Goal: Task Accomplishment & Management: Use online tool/utility

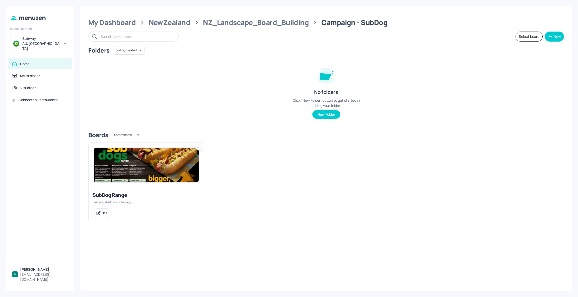
click at [134, 182] on img at bounding box center [146, 165] width 105 height 35
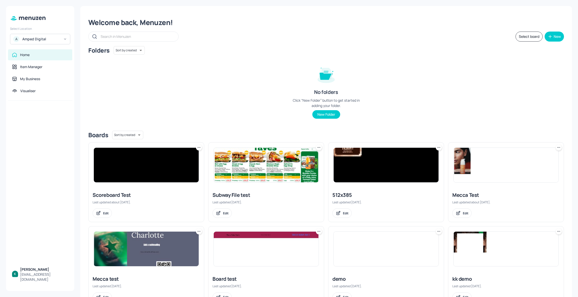
click at [33, 34] on div "A Amped Digital" at bounding box center [40, 39] width 60 height 11
click at [39, 50] on div "Subway AU/[GEOGRAPHIC_DATA]" at bounding box center [45, 52] width 44 height 6
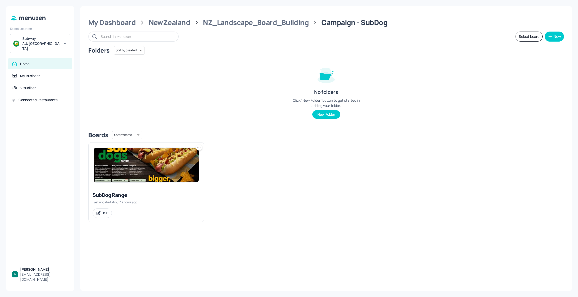
click at [167, 192] on div "SubDog Range" at bounding box center [146, 195] width 107 height 7
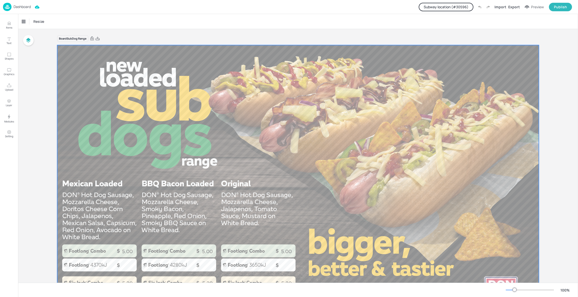
scroll to position [45, 0]
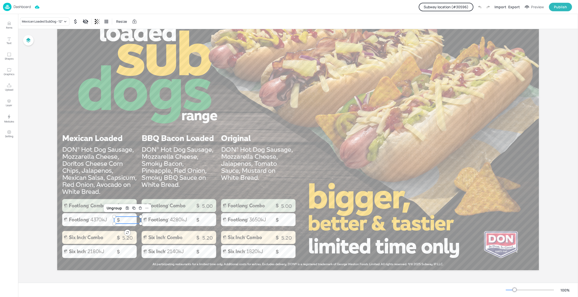
click at [122, 220] on div at bounding box center [127, 220] width 27 height 7
click at [45, 23] on div "Mexican Loaded SubDog - 12"" at bounding box center [42, 21] width 41 height 5
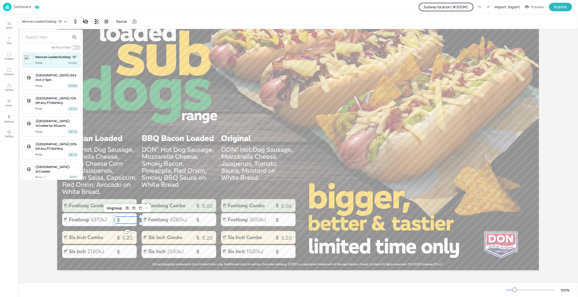
click at [53, 59] on div "Mexican Loaded SubDog - 12"" at bounding box center [56, 57] width 43 height 5
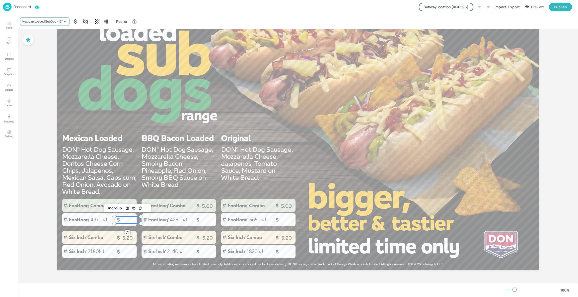
click at [48, 22] on div "Mexican Loaded SubDog - 12"" at bounding box center [42, 21] width 41 height 5
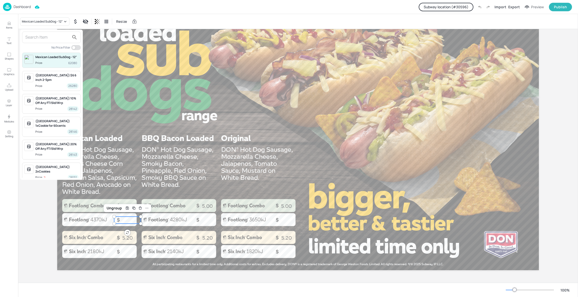
click at [21, 5] on div at bounding box center [289, 148] width 578 height 297
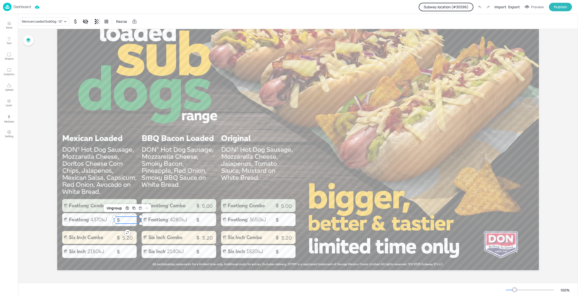
click at [21, 6] on p "Dashboard" at bounding box center [22, 7] width 17 height 4
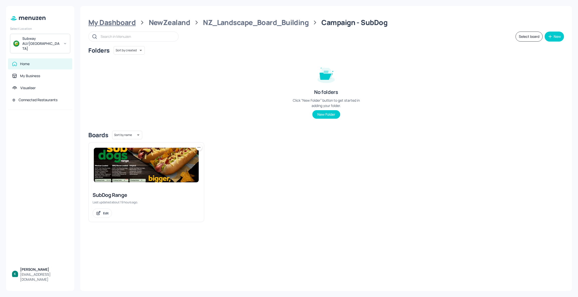
click at [113, 18] on div "My Dashboard" at bounding box center [111, 22] width 47 height 9
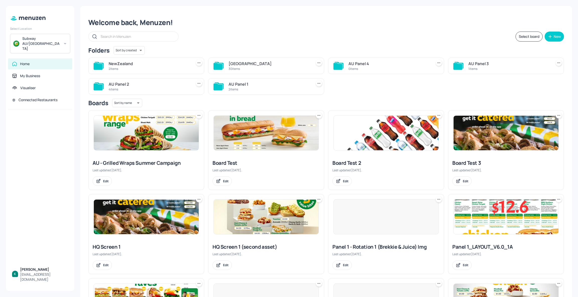
click at [269, 65] on div "[GEOGRAPHIC_DATA]" at bounding box center [268, 64] width 81 height 6
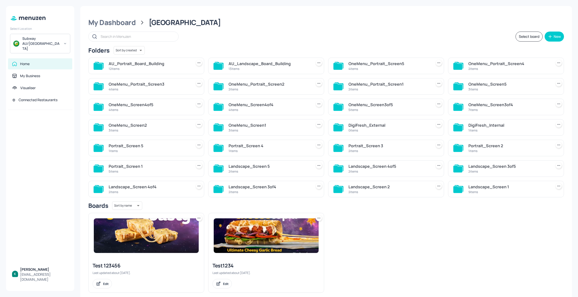
click at [269, 65] on div "AU_Landscape_Board_Building" at bounding box center [268, 64] width 81 height 6
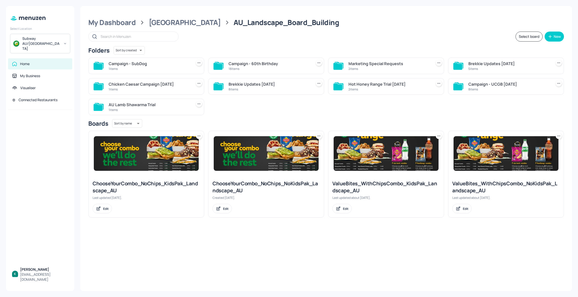
click at [162, 64] on div "Campaign - SubDog" at bounding box center [149, 64] width 81 height 6
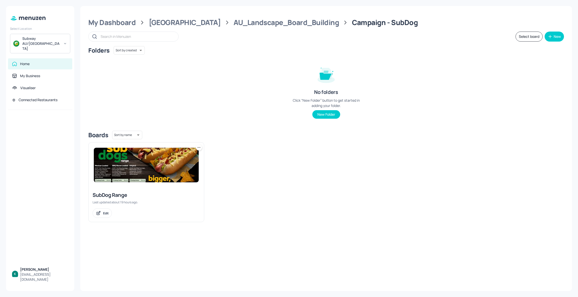
click at [179, 179] on img at bounding box center [146, 165] width 105 height 35
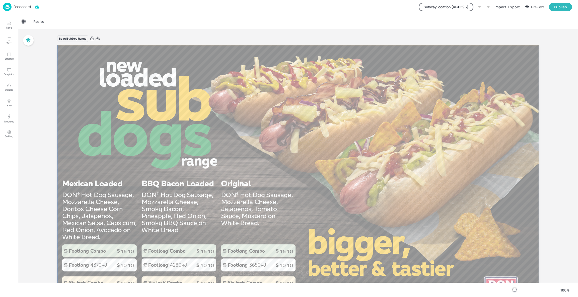
scroll to position [45, 0]
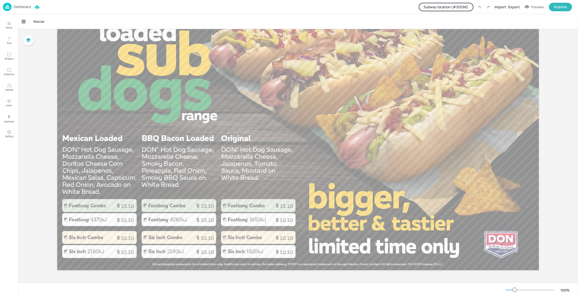
click at [464, 3] on button "Subway location (# 30596 )" at bounding box center [446, 7] width 55 height 9
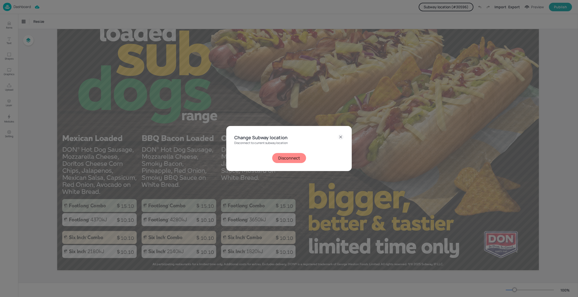
click at [291, 157] on button "Disconnect" at bounding box center [289, 158] width 34 height 10
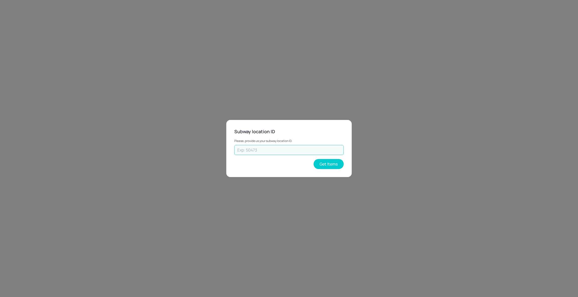
click at [302, 145] on input "text" at bounding box center [288, 150] width 109 height 10
type input "25102"
click at [335, 166] on button "Get Items" at bounding box center [328, 164] width 30 height 10
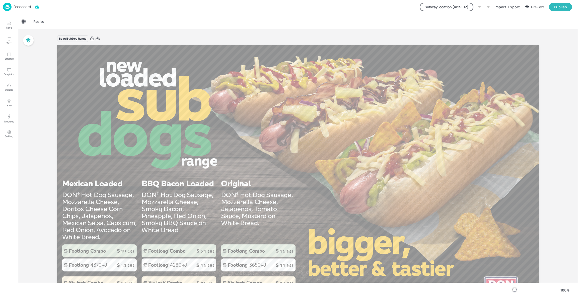
click at [453, 3] on button "Subway location (# 25102 )" at bounding box center [447, 7] width 54 height 9
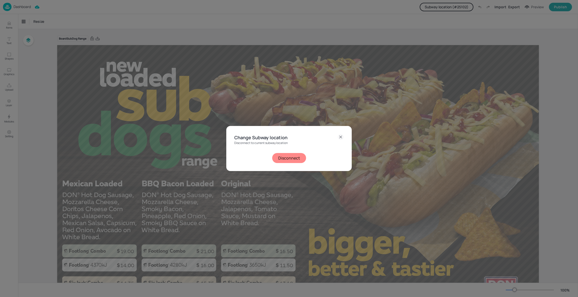
click at [303, 155] on button "Disconnect" at bounding box center [289, 158] width 34 height 10
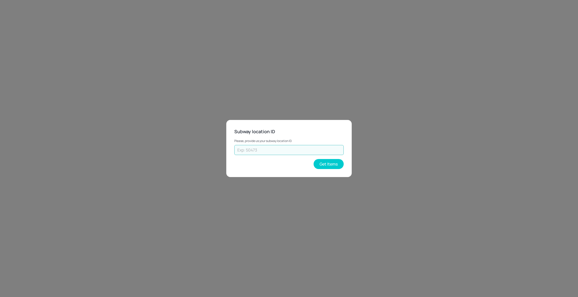
click at [303, 155] on input "text" at bounding box center [288, 150] width 109 height 10
type input "43262"
click at [329, 165] on button "Get Items" at bounding box center [328, 164] width 30 height 10
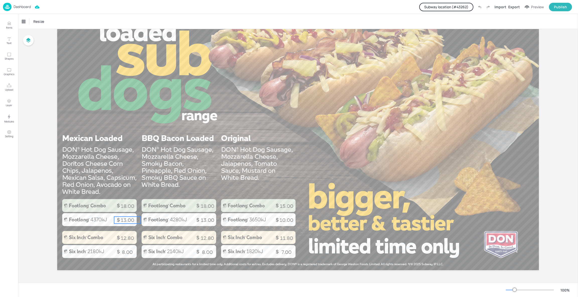
click at [122, 217] on span "13.00" at bounding box center [128, 220] width 14 height 6
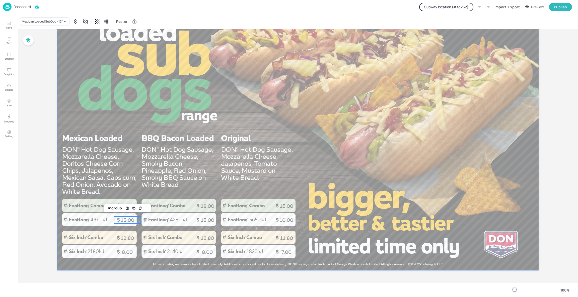
click at [195, 193] on div at bounding box center [298, 135] width 482 height 271
click at [9, 30] on button "Items" at bounding box center [9, 25] width 15 height 15
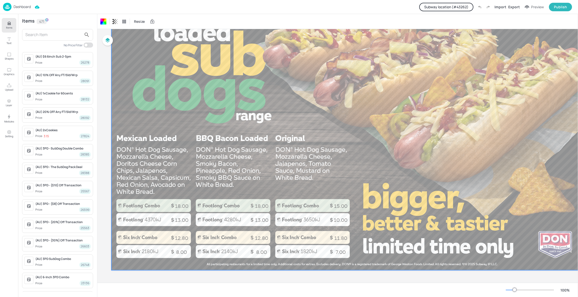
click at [44, 36] on input "text" at bounding box center [53, 35] width 56 height 8
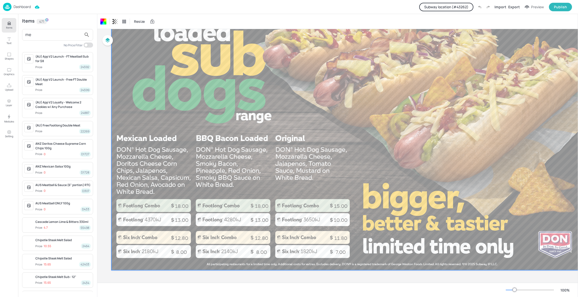
type input "m"
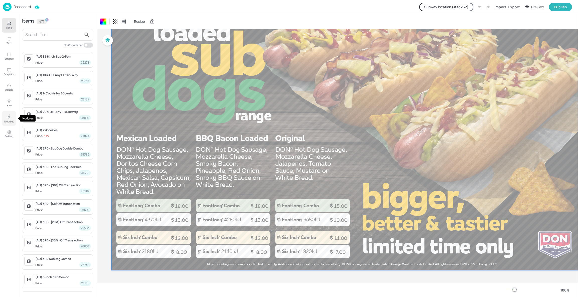
click at [7, 121] on p "Modules" at bounding box center [9, 122] width 10 height 4
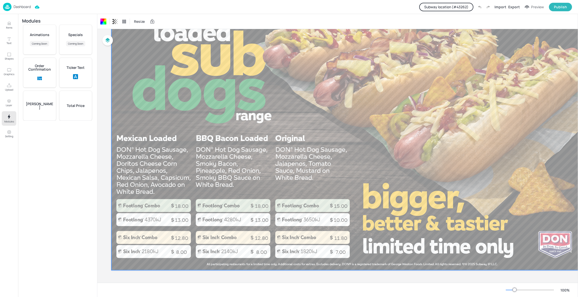
click at [77, 107] on p "Total Price" at bounding box center [76, 106] width 18 height 4
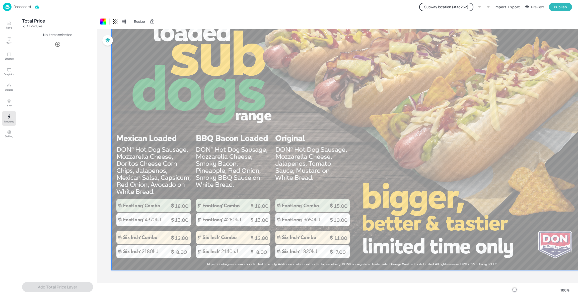
click at [58, 43] on icon "button" at bounding box center [58, 44] width 6 height 6
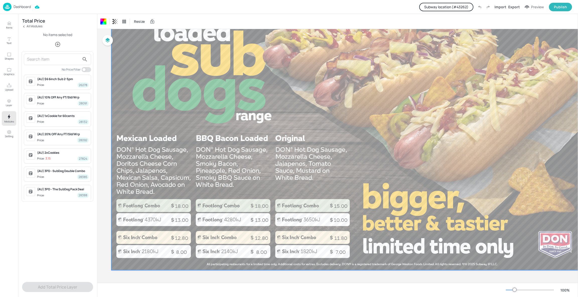
click at [58, 61] on input "text" at bounding box center [53, 59] width 53 height 8
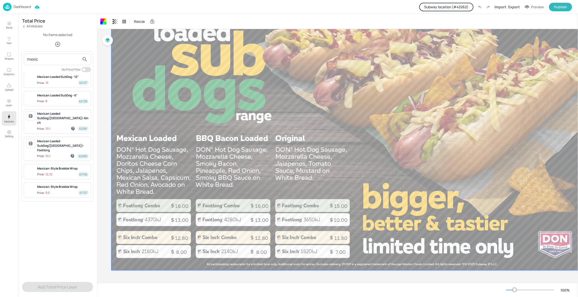
scroll to position [31, 0]
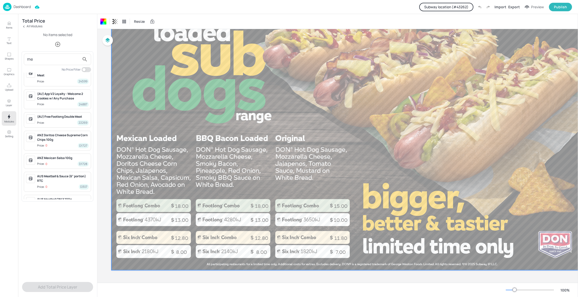
type input "m"
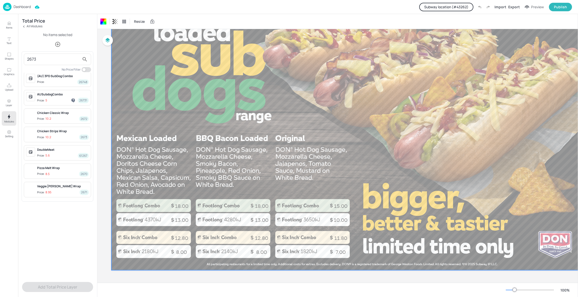
scroll to position [0, 0]
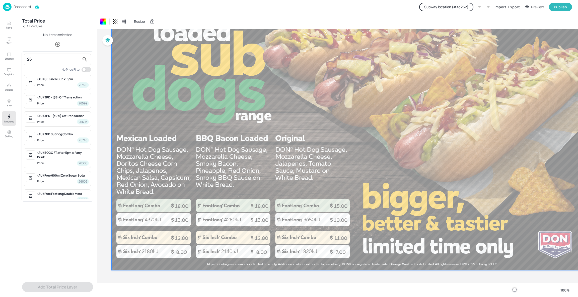
type input "2"
type input "subdog"
click at [86, 40] on div at bounding box center [289, 148] width 578 height 297
